Goal: Find specific fact: Find specific fact

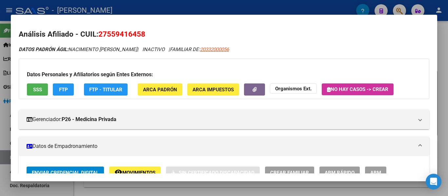
scroll to position [98, 0]
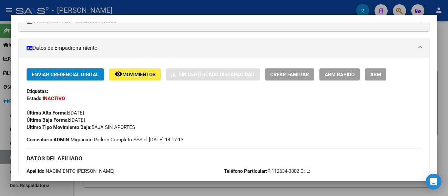
click at [182, 9] on div at bounding box center [224, 98] width 448 height 196
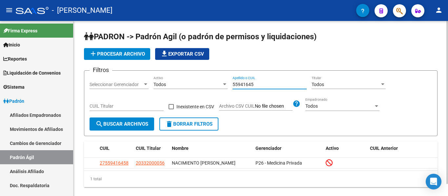
drag, startPoint x: 268, startPoint y: 85, endPoint x: 190, endPoint y: 75, distance: 78.6
click at [190, 75] on form "Filtros Seleccionar Gerenciador Seleccionar Gerenciador Todos Activo 55941645 A…" at bounding box center [260, 103] width 353 height 66
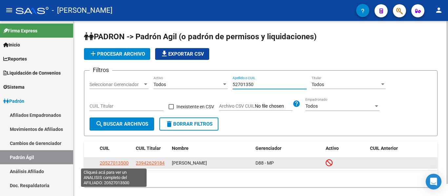
type input "52701350"
click at [113, 164] on span "20527013500" at bounding box center [114, 163] width 29 height 5
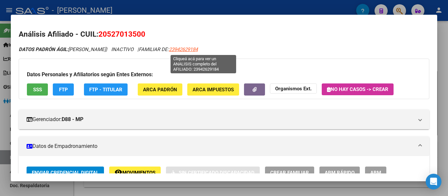
click at [198, 49] on span "23942629184" at bounding box center [183, 50] width 29 height 6
type textarea "23942629184"
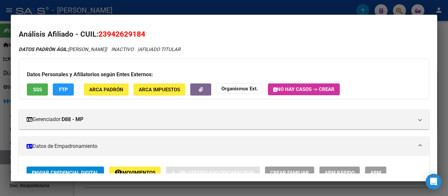
drag, startPoint x: 101, startPoint y: 34, endPoint x: 152, endPoint y: 37, distance: 51.2
click at [152, 37] on h2 "Análisis Afiliado - CUIL: 23942629184" at bounding box center [224, 34] width 410 height 11
copy span "23942629184"
click at [219, 8] on div at bounding box center [224, 98] width 448 height 196
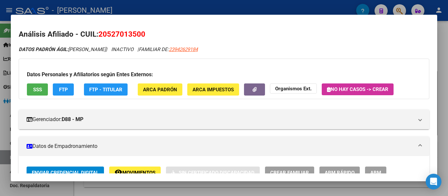
click at [211, 3] on div at bounding box center [224, 98] width 448 height 196
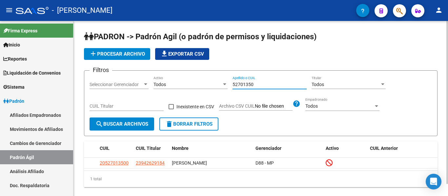
drag, startPoint x: 266, startPoint y: 86, endPoint x: 220, endPoint y: 89, distance: 45.7
click at [220, 89] on div "Filtros Seleccionar Gerenciador Seleccionar Gerenciador Todos Activo 52701350 A…" at bounding box center [260, 97] width 342 height 42
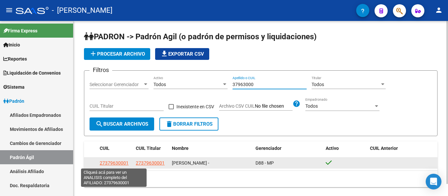
type input "37963000"
click at [118, 166] on span "27379630001" at bounding box center [114, 163] width 29 height 5
type textarea "27379630001"
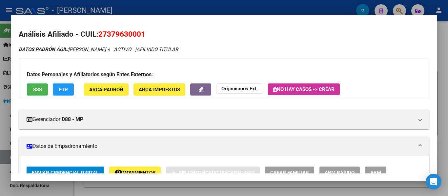
drag, startPoint x: 98, startPoint y: 36, endPoint x: 148, endPoint y: 35, distance: 50.8
click at [148, 35] on h2 "Análisis Afiliado - CUIL: 27379630001" at bounding box center [224, 34] width 410 height 11
copy h2 "27379630001"
click at [113, 36] on span "27379630001" at bounding box center [121, 34] width 47 height 9
click at [97, 33] on h2 "Análisis Afiliado - CUIL: 27379630001" at bounding box center [224, 34] width 410 height 11
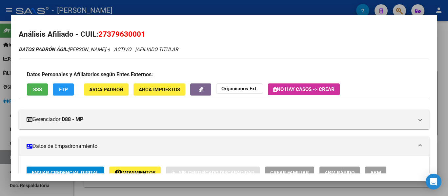
drag, startPoint x: 99, startPoint y: 32, endPoint x: 144, endPoint y: 33, distance: 44.6
click at [144, 33] on span "27379630001" at bounding box center [121, 34] width 47 height 9
copy span "27379630001"
click at [177, 4] on div at bounding box center [224, 98] width 448 height 196
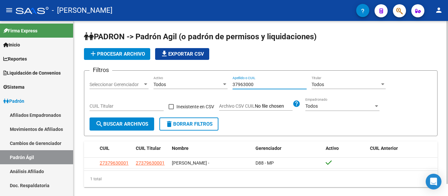
drag, startPoint x: 266, startPoint y: 83, endPoint x: 214, endPoint y: 83, distance: 52.4
click at [214, 83] on div "Filtros Seleccionar Gerenciador Seleccionar Gerenciador Todos Activo 37963000 A…" at bounding box center [260, 97] width 342 height 42
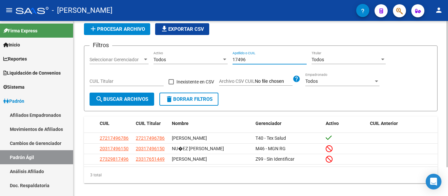
scroll to position [35, 0]
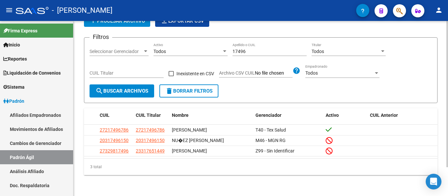
drag, startPoint x: 268, startPoint y: 53, endPoint x: 183, endPoint y: 40, distance: 85.9
click at [183, 40] on form "Filtros Seleccionar Gerenciador Seleccionar Gerenciador Todos Activo 17496 Apel…" at bounding box center [260, 70] width 353 height 66
drag, startPoint x: 274, startPoint y: 43, endPoint x: 266, endPoint y: 48, distance: 9.6
click at [274, 43] on div "17496 Apellido o CUIL" at bounding box center [269, 49] width 74 height 13
click at [266, 49] on input "17496" at bounding box center [269, 52] width 74 height 6
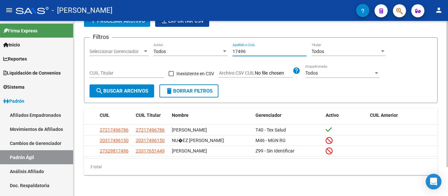
drag, startPoint x: 265, startPoint y: 49, endPoint x: 207, endPoint y: 60, distance: 58.4
click at [207, 60] on div "Filtros Seleccionar Gerenciador Seleccionar Gerenciador Todos Activo 17496 Apel…" at bounding box center [260, 64] width 342 height 42
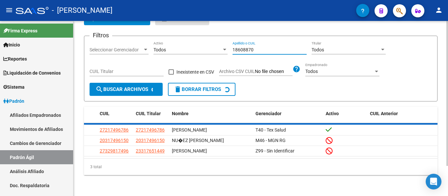
scroll to position [13, 0]
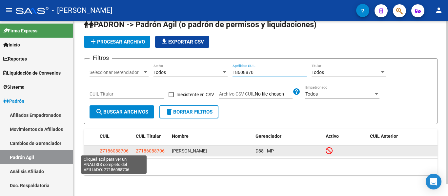
type input "18608870"
click at [114, 150] on span "27186088706" at bounding box center [114, 150] width 29 height 5
type textarea "27186088706"
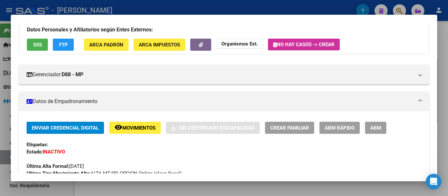
scroll to position [0, 0]
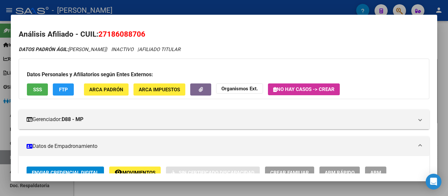
drag, startPoint x: 99, startPoint y: 32, endPoint x: 151, endPoint y: 34, distance: 52.1
click at [151, 34] on h2 "Análisis Afiliado - CUIL: 27186088706" at bounding box center [224, 34] width 410 height 11
copy span "27186088706"
click at [204, 5] on div at bounding box center [224, 98] width 448 height 196
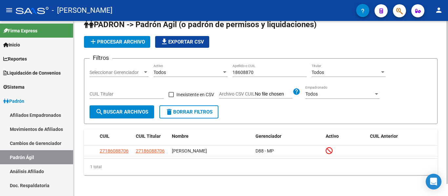
drag, startPoint x: 264, startPoint y: 73, endPoint x: 212, endPoint y: 69, distance: 52.6
click at [212, 69] on div "Filtros Seleccionar Gerenciador Seleccionar Gerenciador Todos Activo 18608870 A…" at bounding box center [260, 85] width 342 height 42
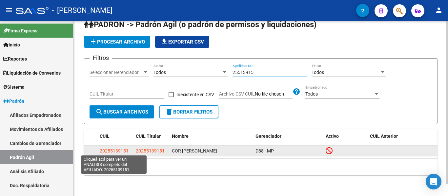
type input "25513915"
click at [118, 151] on span "20255139151" at bounding box center [114, 150] width 29 height 5
type textarea "20255139151"
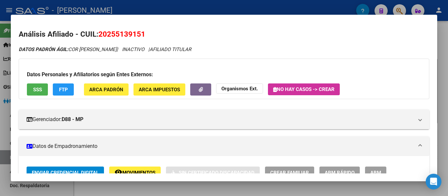
drag, startPoint x: 97, startPoint y: 32, endPoint x: 140, endPoint y: 36, distance: 43.1
click at [140, 36] on h2 "Análisis Afiliado - CUIL: 20255139151" at bounding box center [224, 34] width 410 height 11
drag, startPoint x: 120, startPoint y: 35, endPoint x: 104, endPoint y: 31, distance: 16.5
click at [120, 35] on span "20255139151" at bounding box center [121, 34] width 47 height 9
click at [100, 32] on span "20255139151" at bounding box center [121, 34] width 47 height 9
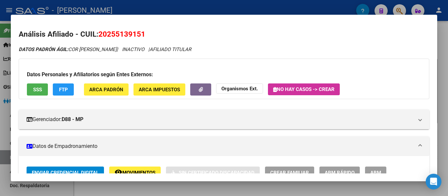
drag, startPoint x: 100, startPoint y: 33, endPoint x: 145, endPoint y: 36, distance: 44.3
click at [145, 36] on span "20255139151" at bounding box center [121, 34] width 47 height 9
copy span "20255139151"
drag, startPoint x: 209, startPoint y: 6, endPoint x: 221, endPoint y: 20, distance: 18.2
click at [208, 6] on div at bounding box center [224, 98] width 448 height 196
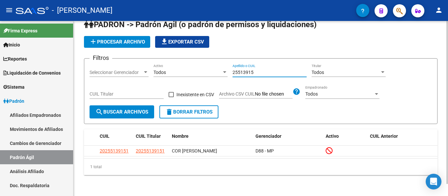
drag, startPoint x: 266, startPoint y: 70, endPoint x: 213, endPoint y: 68, distance: 52.2
click at [213, 68] on div "Filtros Seleccionar Gerenciador Seleccionar Gerenciador Todos Activo 25513915 A…" at bounding box center [260, 85] width 342 height 42
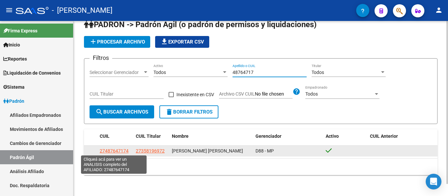
type input "48764717"
click at [124, 151] on span "27487647174" at bounding box center [114, 150] width 29 height 5
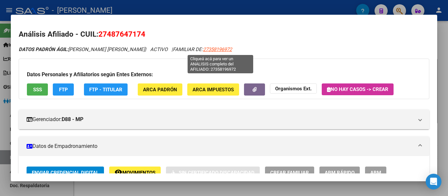
click at [217, 51] on span "27358196972" at bounding box center [217, 50] width 29 height 6
type textarea "27358196972"
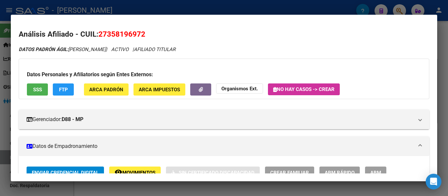
drag, startPoint x: 99, startPoint y: 35, endPoint x: 149, endPoint y: 36, distance: 50.2
click at [149, 36] on h2 "Análisis Afiliado - CUIL: 27358196972" at bounding box center [224, 34] width 410 height 11
copy span "27358196972"
click at [210, 4] on div at bounding box center [224, 98] width 448 height 196
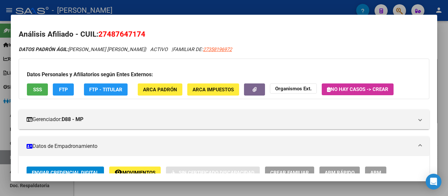
click at [242, 8] on div at bounding box center [224, 98] width 448 height 196
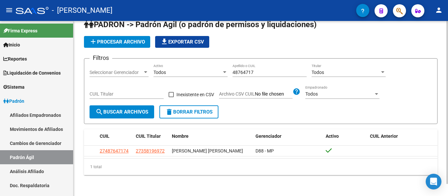
drag, startPoint x: 271, startPoint y: 72, endPoint x: 182, endPoint y: 59, distance: 89.8
click at [182, 59] on form "Filtros Seleccionar Gerenciador Seleccionar Gerenciador Todos Activo 48764717 A…" at bounding box center [260, 91] width 353 height 66
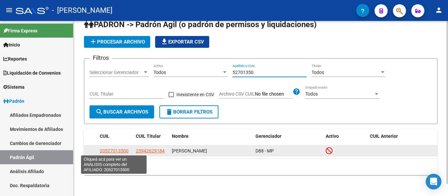
type input "52701350"
click at [125, 150] on span "20527013500" at bounding box center [114, 150] width 29 height 5
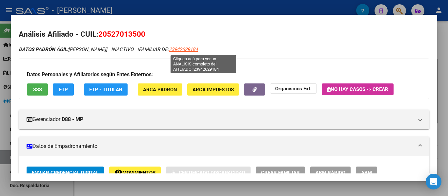
click at [198, 51] on span "23942629184" at bounding box center [183, 50] width 29 height 6
type textarea "23942629184"
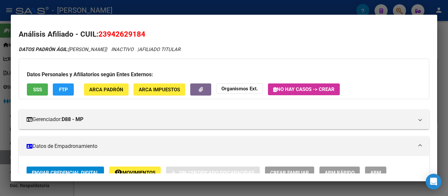
drag, startPoint x: 98, startPoint y: 33, endPoint x: 151, endPoint y: 33, distance: 52.8
click at [151, 33] on h2 "Análisis Afiliado - CUIL: 23942629184" at bounding box center [224, 34] width 410 height 11
copy span "23942629184"
click at [239, 10] on div at bounding box center [224, 98] width 448 height 196
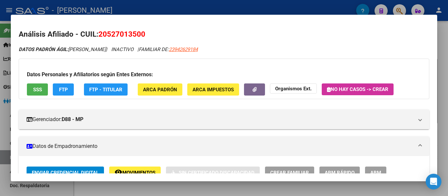
click at [208, 9] on div at bounding box center [224, 98] width 448 height 196
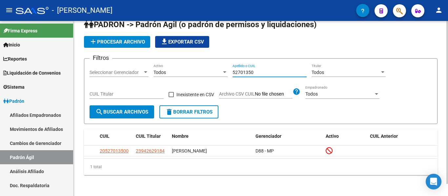
drag, startPoint x: 275, startPoint y: 69, endPoint x: 207, endPoint y: 72, distance: 68.2
click at [204, 70] on div "Filtros Seleccionar Gerenciador Seleccionar Gerenciador Todos Activo 52701350 A…" at bounding box center [260, 85] width 342 height 42
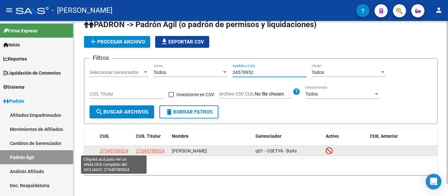
type input "34578952"
click at [103, 150] on span "27345789524" at bounding box center [114, 150] width 29 height 5
type textarea "27345789524"
